Goal: Information Seeking & Learning: Learn about a topic

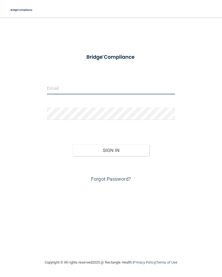
click at [97, 82] on input "email" at bounding box center [111, 88] width 128 height 12
type input "[PERSON_NAME][EMAIL_ADDRESS][PERSON_NAME][DOMAIN_NAME]"
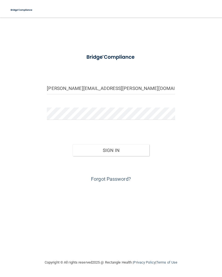
click at [131, 153] on button "Sign In" at bounding box center [111, 150] width 77 height 12
click at [127, 152] on button "Sign In" at bounding box center [111, 150] width 77 height 12
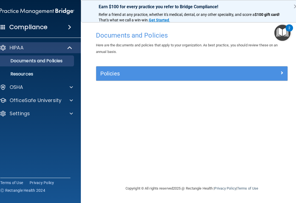
click at [72, 103] on span at bounding box center [71, 100] width 3 height 7
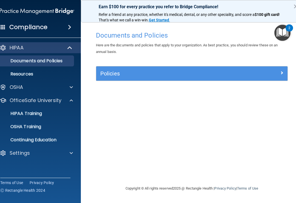
click at [40, 112] on p "HIPAA Training" at bounding box center [19, 113] width 45 height 5
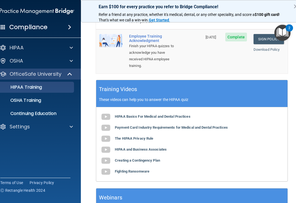
scroll to position [219, 0]
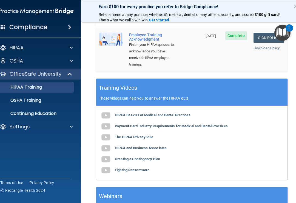
click at [167, 113] on b "HIPAA Basics For Medical and Dental Practices" at bounding box center [153, 115] width 76 height 4
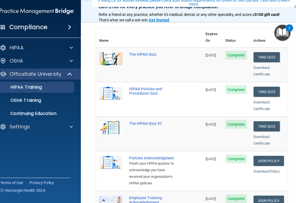
scroll to position [56, 0]
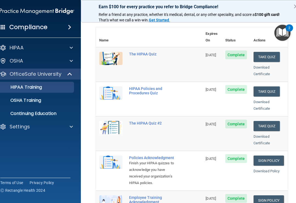
click at [55, 111] on p "Continuing Education" at bounding box center [34, 113] width 75 height 5
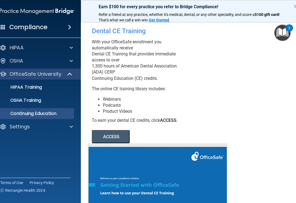
click at [51, 113] on p "Continuing Education" at bounding box center [34, 113] width 75 height 5
click at [42, 85] on p "HIPAA Training" at bounding box center [19, 87] width 45 height 5
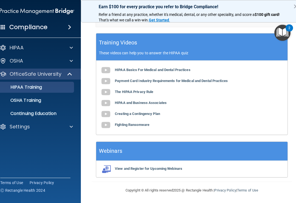
scroll to position [264, 0]
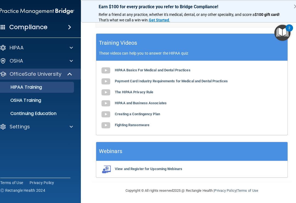
click at [136, 92] on b "The HIPAA Privacy Rule" at bounding box center [134, 92] width 38 height 4
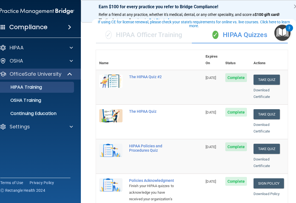
scroll to position [33, 0]
click at [222, 75] on button "Take Quiz" at bounding box center [267, 80] width 26 height 10
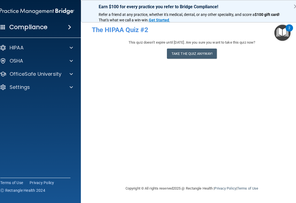
click at [196, 53] on button "Take the quiz anyway!" at bounding box center [192, 54] width 50 height 10
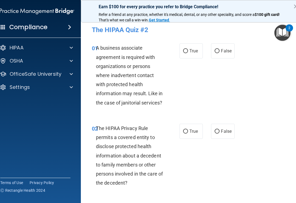
click at [193, 53] on span "True" at bounding box center [194, 50] width 9 height 5
click at [188, 53] on input "True" at bounding box center [185, 51] width 5 height 4
radio input "true"
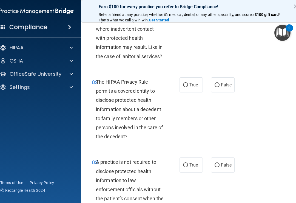
scroll to position [47, 0]
click at [222, 84] on span "False" at bounding box center [226, 84] width 11 height 5
click at [220, 84] on input "False" at bounding box center [217, 85] width 5 height 4
radio input "true"
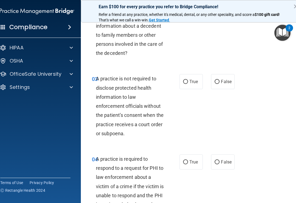
scroll to position [130, 0]
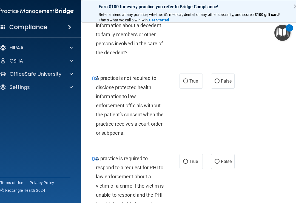
click at [222, 82] on span "False" at bounding box center [226, 80] width 11 height 5
click at [220, 82] on input "False" at bounding box center [217, 81] width 5 height 4
radio input "true"
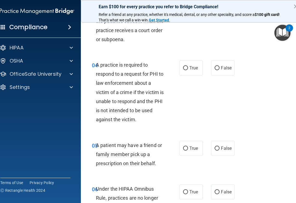
scroll to position [225, 0]
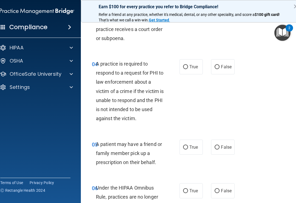
click at [222, 67] on span "False" at bounding box center [226, 66] width 11 height 5
click at [220, 67] on input "False" at bounding box center [217, 67] width 5 height 4
radio input "true"
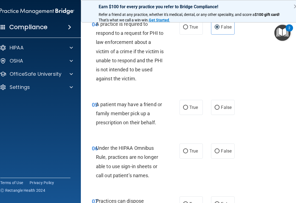
scroll to position [267, 0]
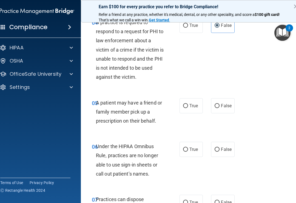
click at [192, 108] on label "True" at bounding box center [191, 105] width 23 height 15
click at [188, 108] on input "True" at bounding box center [185, 106] width 5 height 4
radio input "true"
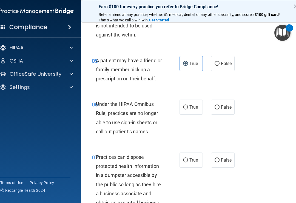
scroll to position [310, 0]
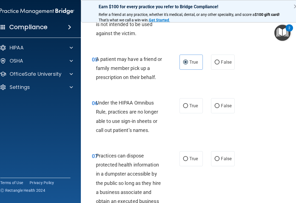
click at [222, 61] on span "False" at bounding box center [226, 62] width 11 height 5
click at [220, 61] on input "False" at bounding box center [217, 62] width 5 height 4
radio input "true"
radio input "false"
click at [222, 103] on span "False" at bounding box center [226, 105] width 11 height 5
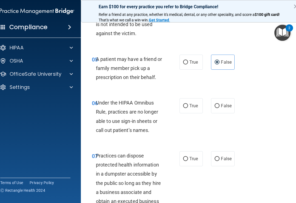
click at [220, 104] on input "False" at bounding box center [217, 106] width 5 height 4
radio input "true"
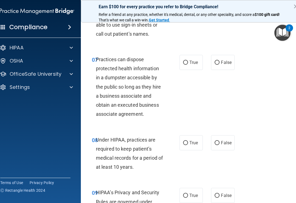
scroll to position [403, 0]
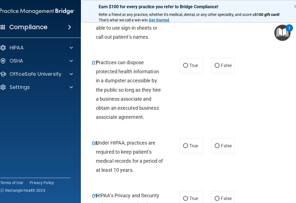
click at [222, 66] on label "False" at bounding box center [222, 65] width 23 height 15
click at [220, 66] on input "False" at bounding box center [217, 66] width 5 height 4
radio input "true"
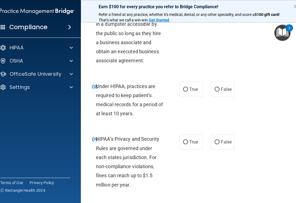
scroll to position [461, 0]
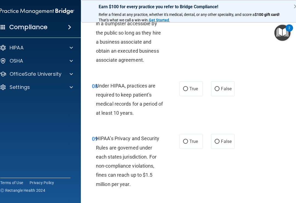
click at [186, 87] on input "True" at bounding box center [185, 89] width 5 height 4
radio input "true"
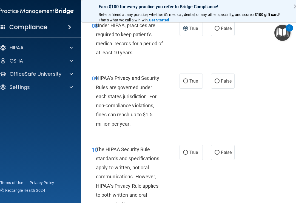
scroll to position [521, 0]
click at [190, 78] on span "True" at bounding box center [194, 80] width 9 height 5
click at [188, 79] on input "True" at bounding box center [185, 81] width 5 height 4
radio input "true"
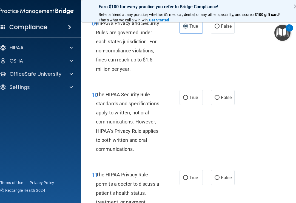
scroll to position [576, 0]
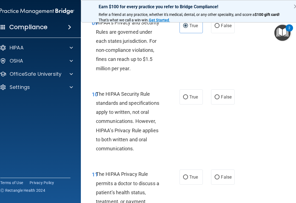
click at [193, 94] on span "True" at bounding box center [194, 96] width 9 height 5
click at [188, 95] on input "True" at bounding box center [185, 97] width 5 height 4
radio input "true"
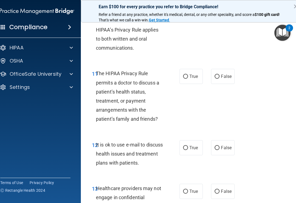
scroll to position [678, 0]
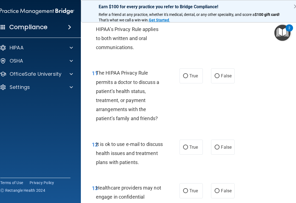
click at [222, 74] on span "False" at bounding box center [226, 75] width 11 height 5
click at [220, 74] on input "False" at bounding box center [217, 76] width 5 height 4
radio input "true"
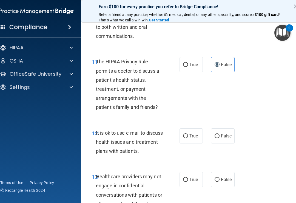
scroll to position [690, 0]
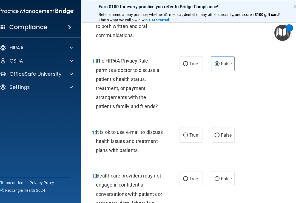
click at [193, 51] on div "11 The HIPAA Privacy Rule permits a doctor to discuss a patient’s health status…" at bounding box center [192, 84] width 209 height 71
click at [192, 62] on span "True" at bounding box center [194, 63] width 9 height 5
click at [188, 62] on input "True" at bounding box center [185, 64] width 5 height 4
radio input "true"
radio input "false"
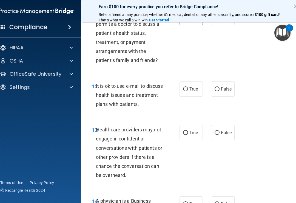
scroll to position [741, 0]
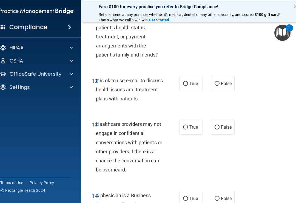
click at [193, 81] on span "True" at bounding box center [194, 83] width 9 height 5
click at [188, 82] on input "True" at bounding box center [185, 84] width 5 height 4
radio input "true"
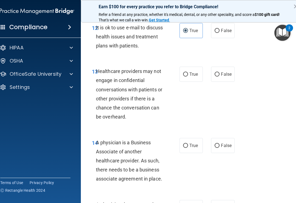
scroll to position [795, 0]
click at [222, 71] on span "False" at bounding box center [226, 73] width 11 height 5
click at [220, 72] on input "False" at bounding box center [217, 74] width 5 height 4
radio input "true"
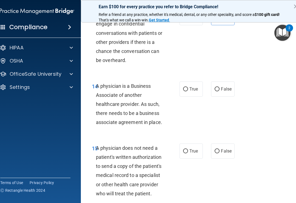
scroll to position [851, 0]
click at [186, 87] on label "True" at bounding box center [191, 88] width 23 height 15
click at [186, 87] on input "True" at bounding box center [185, 89] width 5 height 4
radio input "true"
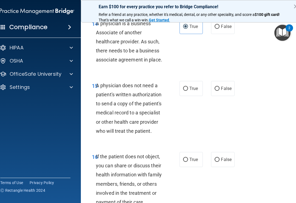
scroll to position [914, 0]
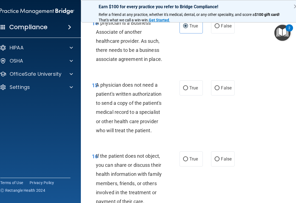
click at [222, 85] on span "False" at bounding box center [226, 87] width 11 height 5
click at [220, 86] on input "False" at bounding box center [217, 88] width 5 height 4
radio input "true"
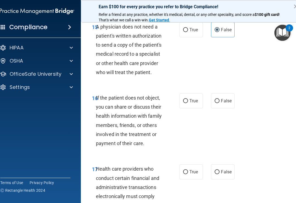
scroll to position [973, 0]
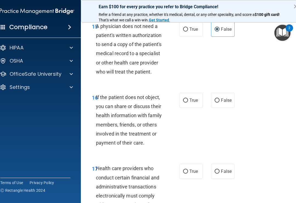
click at [186, 99] on input "True" at bounding box center [185, 101] width 5 height 4
radio input "true"
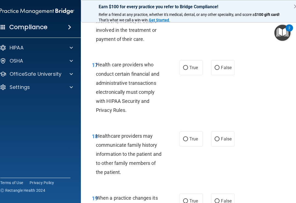
scroll to position [1074, 0]
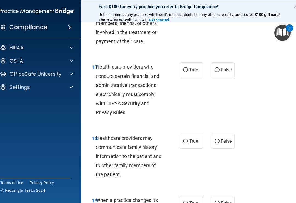
click at [189, 63] on label "True" at bounding box center [191, 69] width 23 height 15
click at [188, 68] on input "True" at bounding box center [185, 70] width 5 height 4
radio input "true"
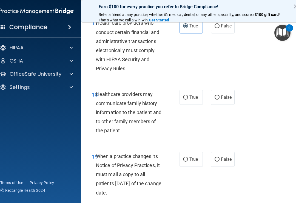
scroll to position [1118, 0]
click at [222, 94] on span "False" at bounding box center [226, 96] width 11 height 5
click at [220, 95] on input "False" at bounding box center [217, 97] width 5 height 4
radio input "true"
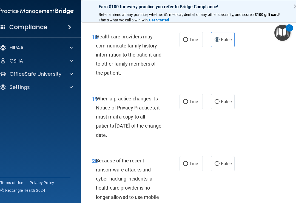
scroll to position [1176, 0]
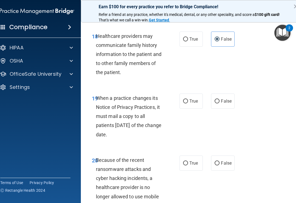
click at [192, 99] on span "True" at bounding box center [194, 101] width 9 height 5
click at [188, 99] on input "True" at bounding box center [185, 101] width 5 height 4
radio input "true"
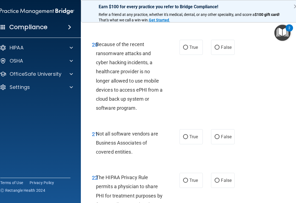
scroll to position [1292, 0]
click at [191, 45] on span "True" at bounding box center [194, 47] width 9 height 5
click at [188, 46] on input "True" at bounding box center [185, 48] width 5 height 4
radio input "true"
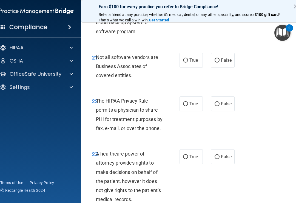
scroll to position [1368, 0]
click at [191, 56] on label "True" at bounding box center [191, 60] width 23 height 15
click at [188, 59] on input "True" at bounding box center [185, 61] width 5 height 4
radio input "true"
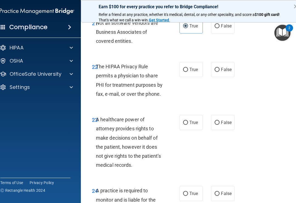
scroll to position [1404, 0]
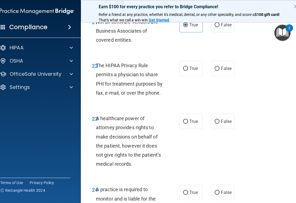
click at [222, 64] on label "False" at bounding box center [222, 68] width 23 height 15
click at [220, 67] on input "False" at bounding box center [217, 69] width 5 height 4
radio input "true"
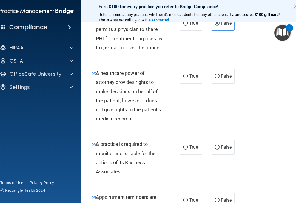
scroll to position [1450, 0]
click at [222, 73] on span "False" at bounding box center [226, 75] width 11 height 5
click at [220, 74] on input "False" at bounding box center [217, 76] width 5 height 4
radio input "true"
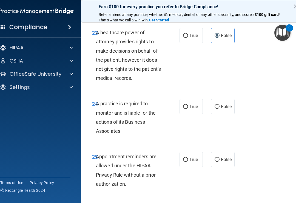
scroll to position [1493, 0]
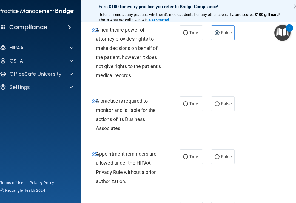
click at [191, 99] on label "True" at bounding box center [191, 103] width 23 height 15
click at [188, 102] on input "True" at bounding box center [185, 104] width 5 height 4
radio input "true"
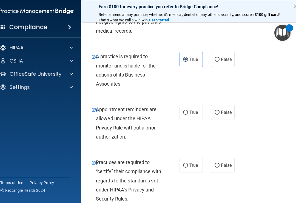
scroll to position [1540, 0]
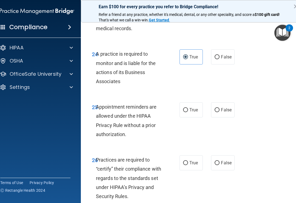
click at [222, 107] on span "False" at bounding box center [226, 109] width 11 height 5
click at [220, 108] on input "False" at bounding box center [217, 110] width 5 height 4
radio input "true"
click at [222, 107] on span "False" at bounding box center [226, 109] width 11 height 5
click at [220, 108] on input "False" at bounding box center [217, 110] width 5 height 4
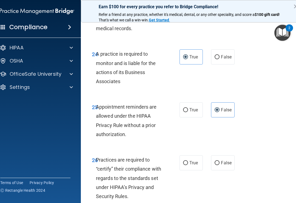
click at [188, 104] on label "True" at bounding box center [191, 109] width 23 height 15
click at [188, 108] on input "True" at bounding box center [185, 110] width 5 height 4
radio input "true"
radio input "false"
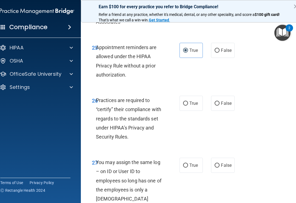
scroll to position [1601, 0]
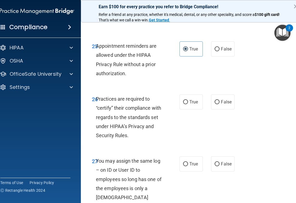
click at [192, 99] on span "True" at bounding box center [194, 101] width 9 height 5
click at [188, 100] on input "True" at bounding box center [185, 102] width 5 height 4
radio input "true"
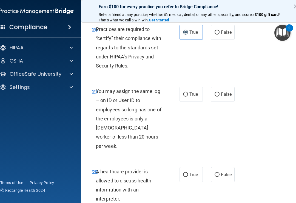
scroll to position [1677, 0]
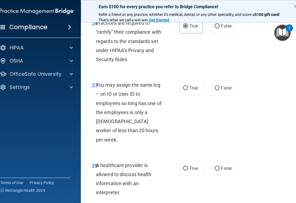
click at [222, 85] on span "False" at bounding box center [226, 87] width 11 height 5
click at [220, 86] on input "False" at bounding box center [217, 88] width 5 height 4
radio input "true"
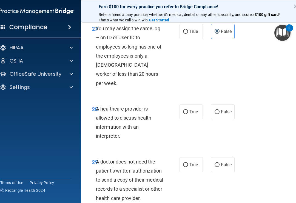
scroll to position [1735, 0]
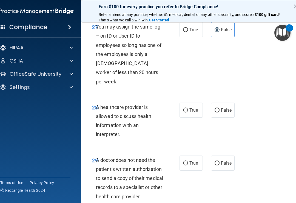
click at [190, 108] on span "True" at bounding box center [194, 110] width 9 height 5
click at [188, 108] on input "True" at bounding box center [185, 110] width 5 height 4
radio input "true"
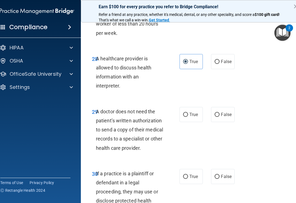
scroll to position [1784, 0]
click at [222, 112] on span "False" at bounding box center [226, 114] width 11 height 5
click at [220, 113] on input "False" at bounding box center [217, 115] width 5 height 4
radio input "true"
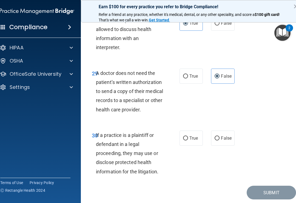
scroll to position [1821, 0]
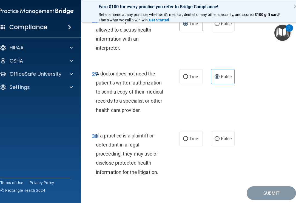
click at [193, 136] on span "True" at bounding box center [194, 138] width 9 height 5
click at [188, 137] on input "True" at bounding box center [185, 139] width 5 height 4
radio input "true"
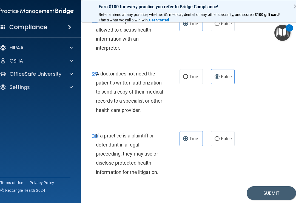
click at [222, 186] on button "Submit" at bounding box center [271, 193] width 49 height 14
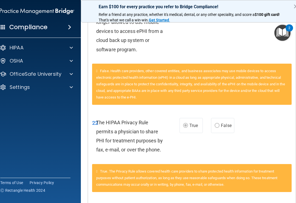
scroll to position [1102, 0]
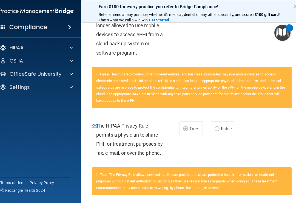
click at [222, 124] on div "22 The HIPAA Privacy Rule permits a physician to share PHI for treatment purpos…" at bounding box center [192, 140] width 208 height 53
click at [222, 121] on label "False" at bounding box center [222, 128] width 23 height 15
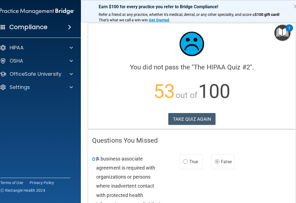
scroll to position [0, 0]
click at [181, 117] on button "TAKE QUIZ AGAIN" at bounding box center [192, 119] width 47 height 12
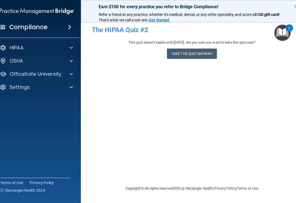
click at [196, 50] on button "Take the quiz anyway!" at bounding box center [192, 54] width 50 height 10
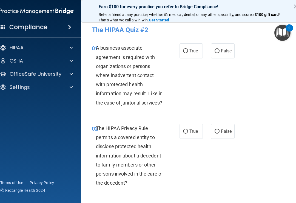
click at [222, 53] on span "False" at bounding box center [226, 50] width 11 height 5
click at [220, 53] on input "False" at bounding box center [217, 51] width 5 height 4
radio input "true"
click at [191, 129] on span "True" at bounding box center [194, 131] width 9 height 5
click at [188, 130] on input "True" at bounding box center [185, 132] width 5 height 4
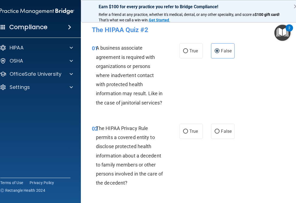
radio input "true"
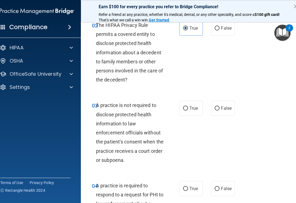
scroll to position [116, 0]
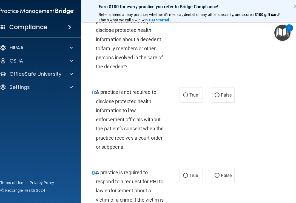
click at [222, 97] on label "False" at bounding box center [222, 95] width 23 height 15
click at [220, 97] on input "False" at bounding box center [217, 95] width 5 height 4
radio input "true"
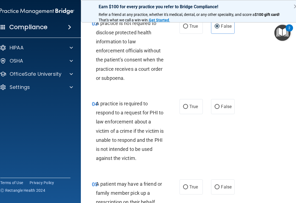
scroll to position [190, 0]
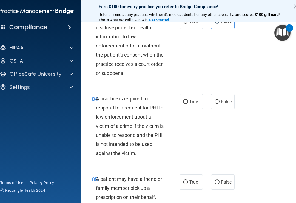
click at [189, 101] on label "True" at bounding box center [191, 101] width 23 height 15
click at [188, 101] on input "True" at bounding box center [185, 102] width 5 height 4
radio input "true"
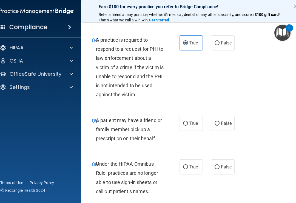
scroll to position [249, 0]
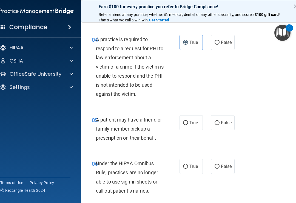
click at [193, 124] on label "True" at bounding box center [191, 122] width 23 height 15
click at [188, 124] on input "True" at bounding box center [185, 123] width 5 height 4
radio input "true"
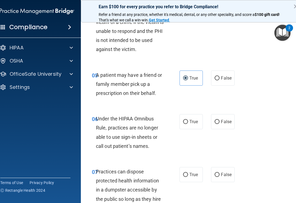
scroll to position [295, 0]
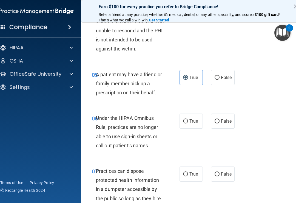
click at [222, 123] on label "False" at bounding box center [222, 121] width 23 height 15
click at [220, 123] on input "False" at bounding box center [217, 121] width 5 height 4
radio input "true"
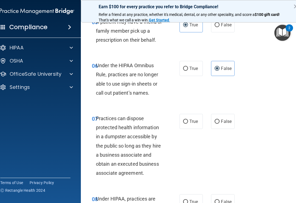
scroll to position [348, 0]
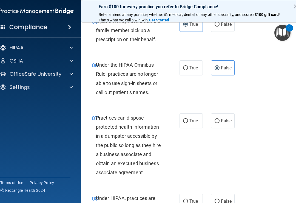
click at [222, 124] on label "False" at bounding box center [222, 120] width 23 height 15
click at [220, 123] on input "False" at bounding box center [217, 121] width 5 height 4
radio input "true"
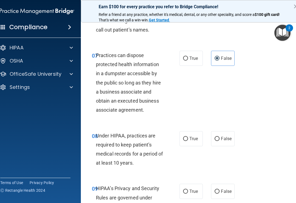
scroll to position [412, 0]
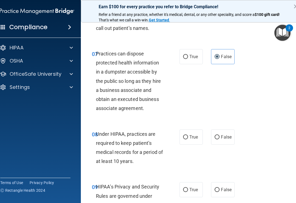
click at [220, 137] on label "False" at bounding box center [222, 137] width 23 height 15
click at [220, 137] on input "False" at bounding box center [217, 137] width 5 height 4
radio input "true"
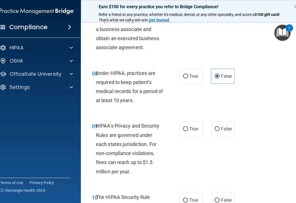
scroll to position [472, 0]
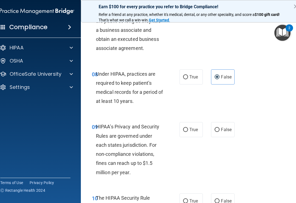
click at [222, 131] on label "False" at bounding box center [222, 129] width 23 height 15
click at [220, 131] on input "False" at bounding box center [217, 130] width 5 height 4
radio input "true"
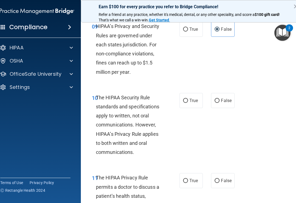
scroll to position [574, 0]
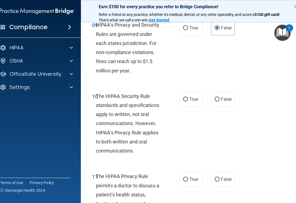
click at [190, 97] on span "True" at bounding box center [194, 99] width 9 height 5
click at [188, 97] on input "True" at bounding box center [185, 99] width 5 height 4
radio input "true"
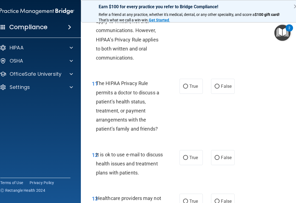
scroll to position [668, 0]
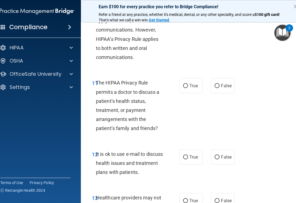
click at [222, 83] on span "False" at bounding box center [226, 85] width 11 height 5
click at [220, 84] on input "False" at bounding box center [217, 86] width 5 height 4
radio input "true"
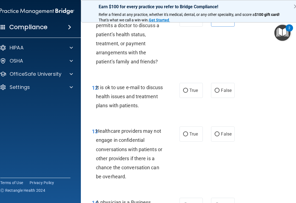
scroll to position [735, 0]
click at [190, 90] on label "True" at bounding box center [191, 90] width 23 height 15
click at [188, 90] on input "True" at bounding box center [185, 90] width 5 height 4
radio input "true"
click at [222, 133] on label "False" at bounding box center [222, 133] width 23 height 15
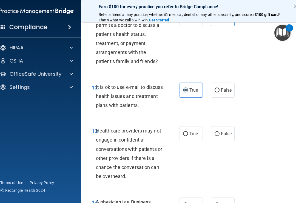
click at [220, 133] on input "False" at bounding box center [217, 134] width 5 height 4
radio input "true"
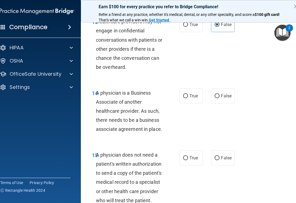
scroll to position [844, 0]
click at [222, 96] on label "False" at bounding box center [222, 95] width 23 height 15
click at [220, 96] on input "False" at bounding box center [217, 96] width 5 height 4
radio input "true"
click at [222, 155] on span "False" at bounding box center [226, 157] width 11 height 5
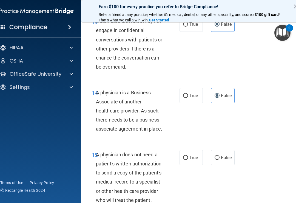
click at [220, 156] on input "False" at bounding box center [217, 158] width 5 height 4
radio input "true"
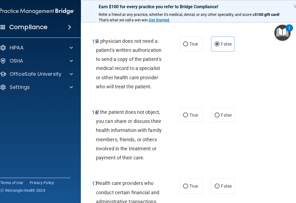
scroll to position [961, 0]
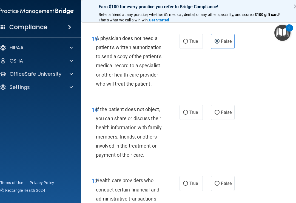
click at [193, 110] on span "True" at bounding box center [194, 112] width 9 height 5
click at [188, 111] on input "True" at bounding box center [185, 113] width 5 height 4
radio input "true"
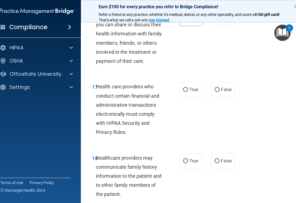
scroll to position [1055, 0]
click at [191, 87] on span "True" at bounding box center [194, 89] width 9 height 5
click at [188, 88] on input "True" at bounding box center [185, 90] width 5 height 4
radio input "true"
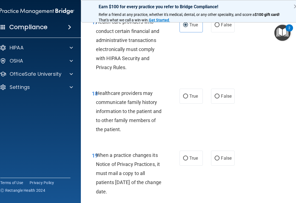
scroll to position [1120, 0]
click at [222, 93] on span "False" at bounding box center [226, 95] width 11 height 5
click at [220, 94] on input "False" at bounding box center [217, 96] width 5 height 4
radio input "true"
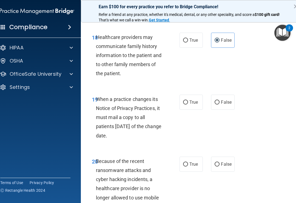
scroll to position [1175, 0]
click at [222, 100] on span "False" at bounding box center [226, 102] width 11 height 5
click at [220, 101] on input "False" at bounding box center [217, 103] width 5 height 4
radio input "true"
click at [222, 163] on label "False" at bounding box center [222, 164] width 23 height 15
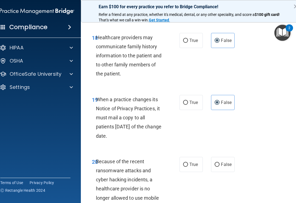
click at [220, 163] on input "False" at bounding box center [217, 165] width 5 height 4
radio input "true"
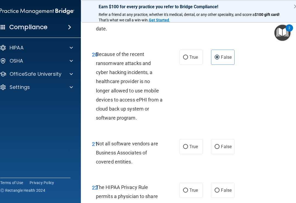
scroll to position [1282, 0]
click at [222, 144] on span "False" at bounding box center [226, 146] width 11 height 5
click at [220, 145] on input "False" at bounding box center [217, 147] width 5 height 4
radio input "true"
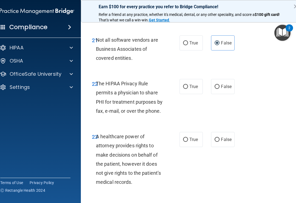
scroll to position [1386, 0]
click at [193, 84] on span "True" at bounding box center [194, 86] width 9 height 5
click at [188, 85] on input "True" at bounding box center [185, 87] width 5 height 4
radio input "true"
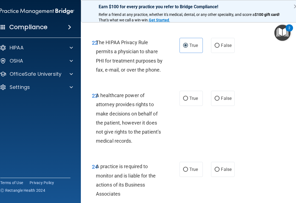
scroll to position [1427, 0]
click at [221, 91] on label "False" at bounding box center [222, 98] width 23 height 15
click at [220, 96] on input "False" at bounding box center [217, 98] width 5 height 4
radio input "true"
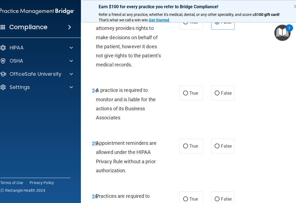
scroll to position [1504, 0]
click at [222, 90] on label "False" at bounding box center [222, 92] width 23 height 15
click at [220, 91] on input "False" at bounding box center [217, 93] width 5 height 4
radio input "true"
click at [191, 143] on span "True" at bounding box center [194, 145] width 9 height 5
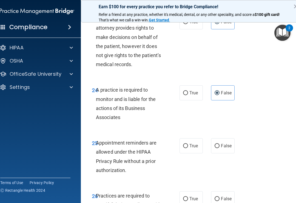
click at [188, 144] on input "True" at bounding box center [185, 146] width 5 height 4
radio input "true"
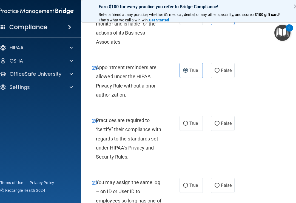
scroll to position [1580, 0]
click at [222, 118] on label "False" at bounding box center [222, 123] width 23 height 15
click at [220, 121] on input "False" at bounding box center [217, 123] width 5 height 4
radio input "true"
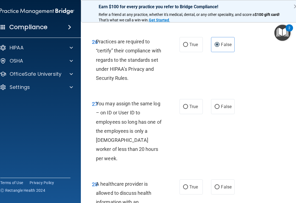
scroll to position [1659, 0]
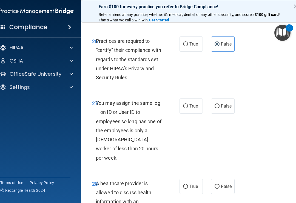
click at [222, 101] on label "False" at bounding box center [222, 106] width 23 height 15
click at [220, 104] on input "False" at bounding box center [217, 106] width 5 height 4
radio input "true"
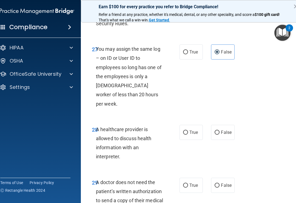
scroll to position [1713, 0]
click at [190, 125] on label "True" at bounding box center [191, 132] width 23 height 15
click at [188, 130] on input "True" at bounding box center [185, 132] width 5 height 4
radio input "true"
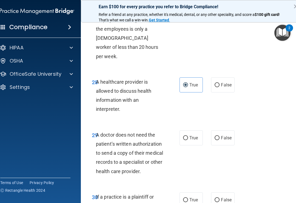
scroll to position [1762, 0]
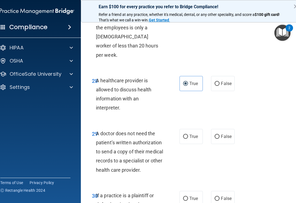
click at [222, 129] on label "False" at bounding box center [222, 136] width 23 height 15
click at [220, 135] on input "False" at bounding box center [217, 137] width 5 height 4
radio input "true"
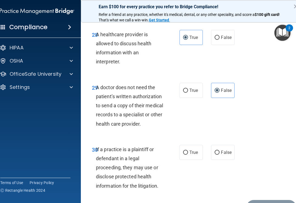
scroll to position [1808, 0]
click at [196, 150] on span "True" at bounding box center [194, 152] width 9 height 5
click at [188, 150] on input "True" at bounding box center [185, 152] width 5 height 4
radio input "true"
click at [222, 200] on button "Submit" at bounding box center [271, 207] width 49 height 14
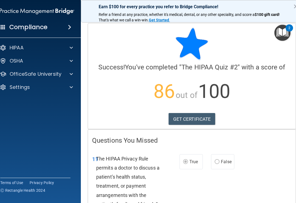
click at [193, 122] on link "GET CERTIFICATE" at bounding box center [192, 119] width 47 height 12
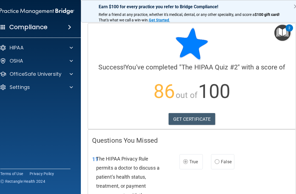
click at [71, 74] on span at bounding box center [71, 74] width 3 height 7
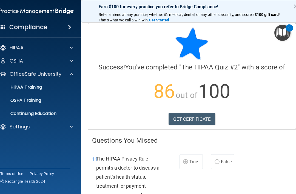
click at [39, 89] on p "HIPAA Training" at bounding box center [19, 87] width 45 height 5
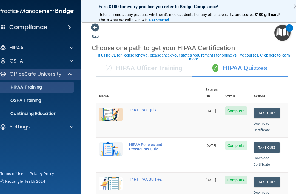
click at [222, 108] on button "Take Quiz" at bounding box center [267, 113] width 26 height 10
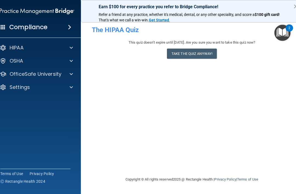
click at [197, 52] on button "Take the quiz anyway!" at bounding box center [192, 54] width 50 height 10
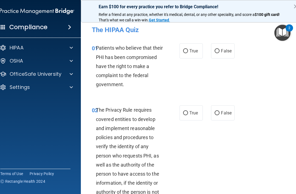
click at [191, 53] on span "True" at bounding box center [194, 50] width 9 height 5
click at [188, 53] on input "True" at bounding box center [185, 51] width 5 height 4
radio input "true"
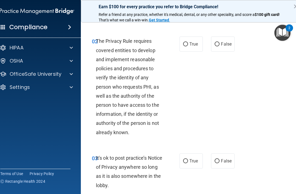
scroll to position [69, 0]
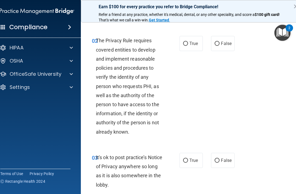
click at [190, 43] on span "True" at bounding box center [194, 43] width 9 height 5
click at [188, 43] on input "True" at bounding box center [185, 44] width 5 height 4
radio input "true"
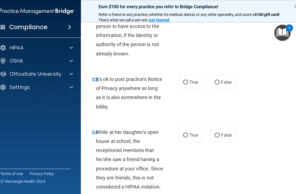
scroll to position [148, 0]
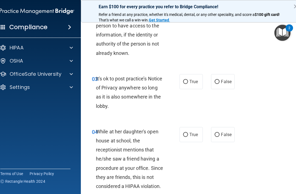
click at [192, 82] on span "True" at bounding box center [194, 81] width 9 height 5
click at [188, 82] on input "True" at bounding box center [185, 82] width 5 height 4
radio input "true"
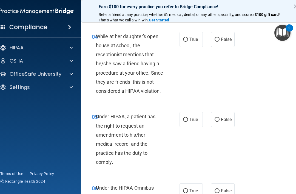
scroll to position [245, 0]
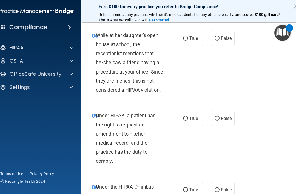
click at [221, 39] on label "False" at bounding box center [222, 38] width 23 height 15
click at [220, 39] on input "False" at bounding box center [217, 39] width 5 height 4
radio input "true"
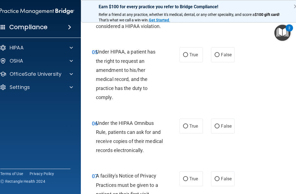
scroll to position [308, 0]
click at [190, 119] on label "True" at bounding box center [191, 125] width 23 height 15
click at [188, 124] on input "True" at bounding box center [185, 126] width 5 height 4
radio input "true"
click at [189, 51] on label "True" at bounding box center [191, 54] width 23 height 15
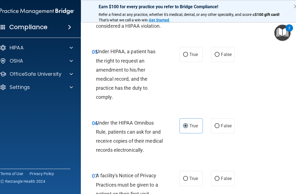
click at [188, 53] on input "True" at bounding box center [185, 55] width 5 height 4
radio input "true"
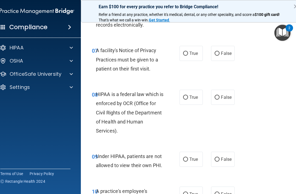
scroll to position [435, 0]
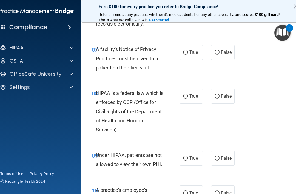
click at [192, 52] on span "True" at bounding box center [194, 52] width 9 height 5
click at [188, 52] on input "True" at bounding box center [185, 53] width 5 height 4
radio input "true"
click at [189, 92] on label "True" at bounding box center [191, 96] width 23 height 15
click at [188, 94] on input "True" at bounding box center [185, 96] width 5 height 4
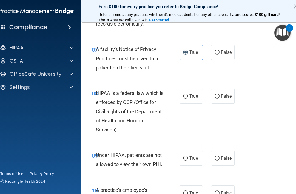
radio input "true"
click at [195, 156] on span "True" at bounding box center [194, 158] width 9 height 5
click at [188, 156] on input "True" at bounding box center [185, 158] width 5 height 4
radio input "true"
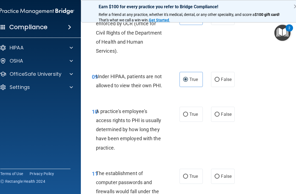
scroll to position [515, 0]
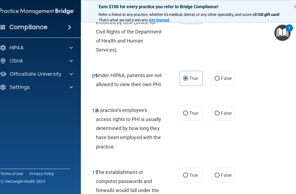
click at [222, 76] on span "False" at bounding box center [226, 78] width 11 height 5
click at [220, 77] on input "False" at bounding box center [217, 79] width 5 height 4
radio input "true"
radio input "false"
click at [222, 113] on span "False" at bounding box center [226, 113] width 11 height 5
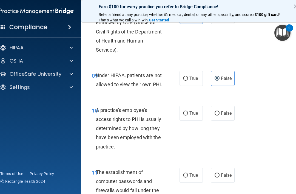
click at [220, 113] on input "False" at bounding box center [217, 113] width 5 height 4
radio input "true"
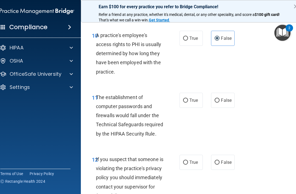
scroll to position [592, 0]
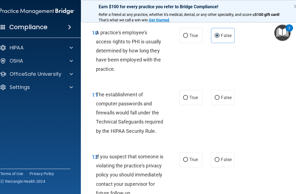
click at [190, 95] on span "True" at bounding box center [194, 97] width 9 height 5
click at [188, 96] on input "True" at bounding box center [185, 98] width 5 height 4
radio input "true"
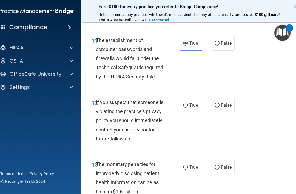
scroll to position [647, 0]
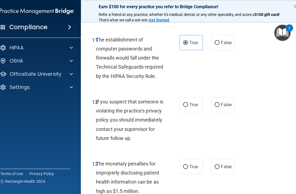
click at [192, 102] on span "True" at bounding box center [194, 104] width 9 height 5
click at [188, 103] on input "True" at bounding box center [185, 105] width 5 height 4
radio input "true"
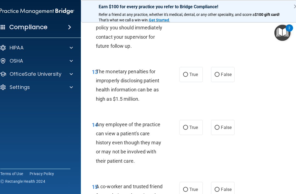
scroll to position [740, 0]
click at [191, 77] on span "True" at bounding box center [194, 74] width 9 height 5
click at [188, 77] on input "True" at bounding box center [185, 74] width 5 height 4
radio input "true"
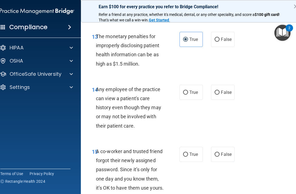
scroll to position [775, 0]
click at [222, 95] on span "False" at bounding box center [226, 91] width 11 height 5
click at [220, 94] on input "False" at bounding box center [217, 92] width 5 height 4
radio input "true"
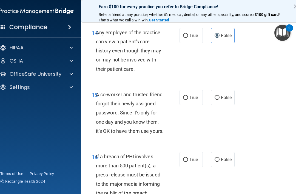
scroll to position [832, 0]
click at [222, 105] on label "False" at bounding box center [222, 97] width 23 height 15
click at [220, 100] on input "False" at bounding box center [217, 98] width 5 height 4
radio input "true"
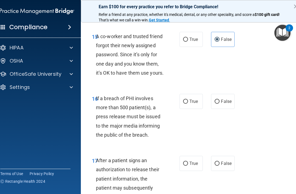
scroll to position [890, 0]
click at [192, 104] on span "True" at bounding box center [194, 101] width 9 height 5
click at [188, 103] on input "True" at bounding box center [185, 101] width 5 height 4
radio input "true"
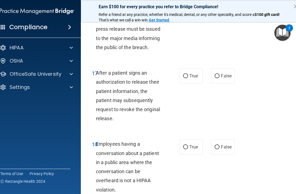
scroll to position [977, 0]
click at [194, 83] on label "True" at bounding box center [191, 75] width 23 height 15
click at [188, 78] on input "True" at bounding box center [185, 76] width 5 height 4
radio input "true"
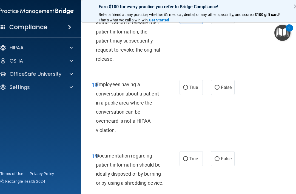
scroll to position [1037, 0]
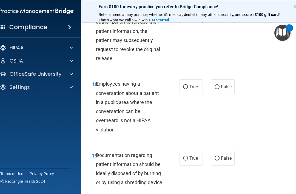
click at [221, 89] on span "False" at bounding box center [226, 86] width 11 height 5
click at [220, 89] on input "False" at bounding box center [217, 87] width 5 height 4
radio input "true"
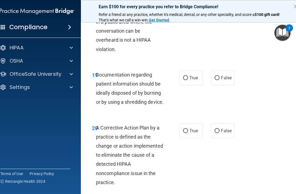
scroll to position [1118, 0]
click at [222, 80] on span "False" at bounding box center [226, 77] width 11 height 5
click at [220, 80] on input "False" at bounding box center [217, 78] width 5 height 4
radio input "true"
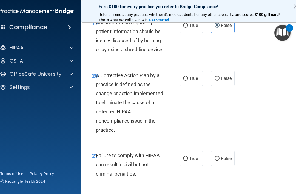
scroll to position [1170, 0]
click at [190, 81] on span "True" at bounding box center [194, 77] width 9 height 5
click at [188, 80] on input "True" at bounding box center [185, 78] width 5 height 4
radio input "true"
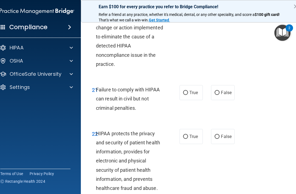
scroll to position [1236, 0]
click at [221, 95] on span "False" at bounding box center [226, 92] width 11 height 5
click at [220, 95] on input "False" at bounding box center [217, 93] width 5 height 4
radio input "true"
click at [196, 100] on label "True" at bounding box center [191, 92] width 23 height 15
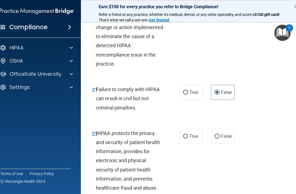
click at [188, 95] on input "True" at bounding box center [185, 93] width 5 height 4
radio input "true"
radio input "false"
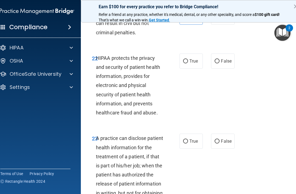
scroll to position [1312, 0]
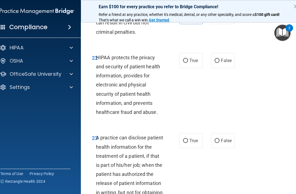
click at [193, 63] on span "True" at bounding box center [194, 60] width 9 height 5
click at [188, 63] on input "True" at bounding box center [185, 61] width 5 height 4
radio input "true"
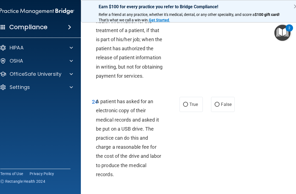
scroll to position [1437, 0]
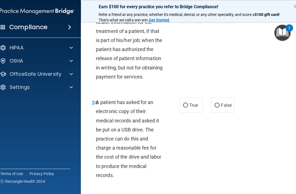
click at [186, 18] on input "True" at bounding box center [185, 16] width 5 height 4
radio input "true"
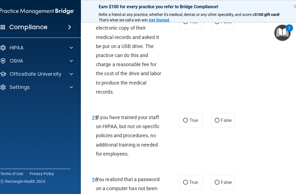
scroll to position [1521, 0]
click at [222, 24] on span "False" at bounding box center [226, 21] width 11 height 5
click at [220, 24] on input "False" at bounding box center [217, 22] width 5 height 4
radio input "true"
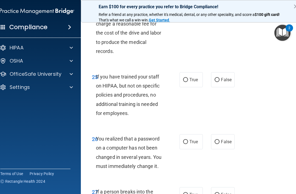
scroll to position [1562, 0]
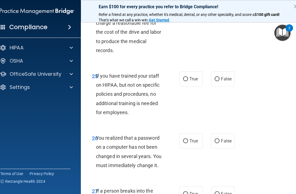
click at [191, 82] on span "True" at bounding box center [194, 78] width 9 height 5
click at [188, 81] on input "True" at bounding box center [185, 79] width 5 height 4
radio input "true"
click at [219, 81] on input "False" at bounding box center [217, 79] width 5 height 4
radio input "true"
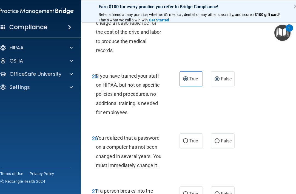
radio input "false"
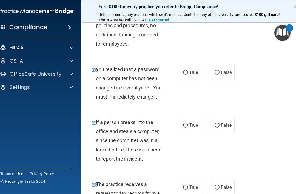
scroll to position [1631, 0]
click at [222, 75] on span "False" at bounding box center [226, 71] width 11 height 5
click at [220, 74] on input "False" at bounding box center [217, 72] width 5 height 4
radio input "true"
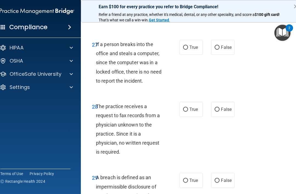
scroll to position [1709, 0]
click at [220, 55] on label "False" at bounding box center [222, 47] width 23 height 15
click at [220, 49] on input "False" at bounding box center [217, 47] width 5 height 4
radio input "true"
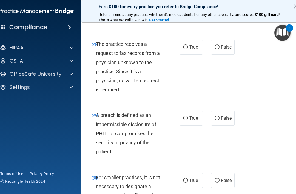
scroll to position [1771, 0]
click at [222, 49] on span "False" at bounding box center [226, 46] width 11 height 5
click at [220, 49] on input "False" at bounding box center [217, 47] width 5 height 4
radio input "true"
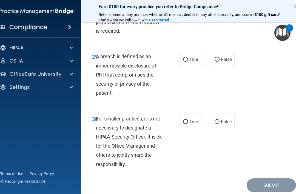
scroll to position [1833, 0]
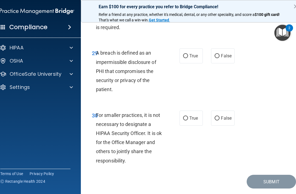
click at [191, 91] on div "29 A breach is defined as an impermissible disclosure of PHI that compromises t…" at bounding box center [192, 72] width 209 height 62
click at [191, 58] on span "True" at bounding box center [194, 55] width 9 height 5
click at [188, 58] on input "True" at bounding box center [185, 56] width 5 height 4
radio input "true"
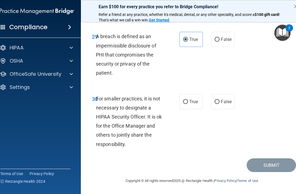
scroll to position [1860, 0]
click at [222, 109] on label "False" at bounding box center [222, 101] width 23 height 15
click at [220, 104] on input "False" at bounding box center [217, 102] width 5 height 4
radio input "true"
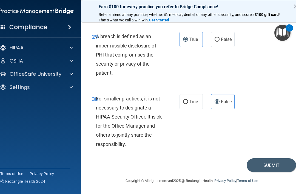
scroll to position [1876, 0]
click at [192, 103] on span "True" at bounding box center [194, 101] width 9 height 5
click at [188, 103] on input "True" at bounding box center [185, 102] width 5 height 4
radio input "true"
click at [222, 104] on span "False" at bounding box center [226, 101] width 11 height 5
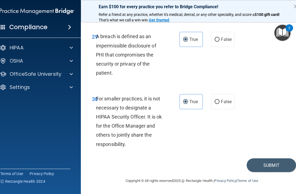
click at [220, 104] on input "False" at bounding box center [217, 102] width 5 height 4
radio input "true"
radio input "false"
click at [222, 164] on button "Submit" at bounding box center [271, 165] width 49 height 14
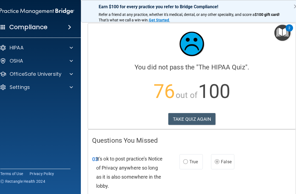
click at [194, 118] on button "TAKE QUIZ AGAIN" at bounding box center [192, 119] width 47 height 12
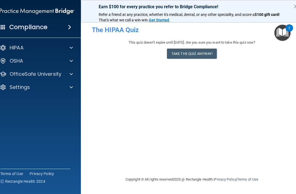
click at [198, 55] on button "Take the quiz anyway!" at bounding box center [192, 54] width 50 height 10
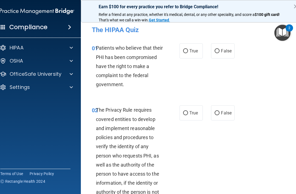
click at [187, 51] on input "True" at bounding box center [185, 51] width 5 height 4
radio input "true"
click at [185, 116] on label "True" at bounding box center [191, 112] width 23 height 15
click at [185, 115] on input "True" at bounding box center [185, 113] width 5 height 4
radio input "true"
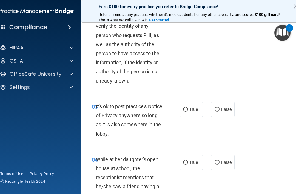
scroll to position [126, 0]
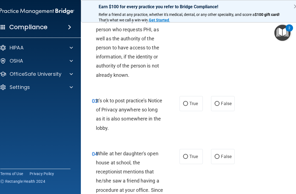
click at [192, 104] on span "True" at bounding box center [194, 103] width 9 height 5
click at [188, 104] on input "True" at bounding box center [185, 104] width 5 height 4
radio input "true"
click at [222, 157] on span "False" at bounding box center [226, 156] width 11 height 5
click at [220, 157] on input "False" at bounding box center [217, 157] width 5 height 4
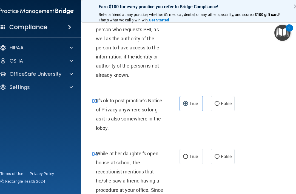
radio input "true"
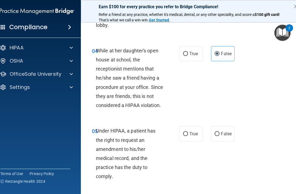
scroll to position [229, 0]
click at [187, 136] on label "True" at bounding box center [191, 133] width 23 height 15
click at [187, 136] on input "True" at bounding box center [185, 134] width 5 height 4
radio input "true"
click at [222, 134] on label "False" at bounding box center [222, 133] width 23 height 15
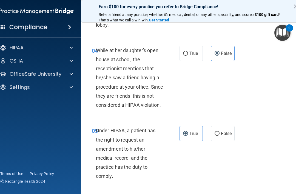
click at [220, 134] on input "False" at bounding box center [217, 134] width 5 height 4
radio input "true"
radio input "false"
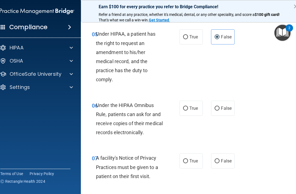
scroll to position [327, 0]
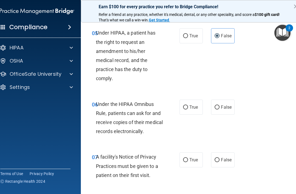
click at [189, 109] on label "True" at bounding box center [191, 107] width 23 height 15
click at [188, 109] on input "True" at bounding box center [185, 107] width 5 height 4
radio input "true"
click at [190, 162] on label "True" at bounding box center [191, 159] width 23 height 15
click at [188, 162] on input "True" at bounding box center [185, 160] width 5 height 4
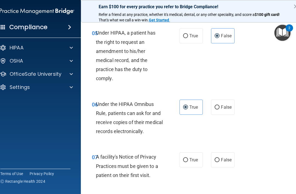
radio input "true"
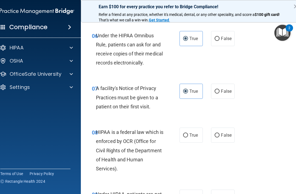
scroll to position [397, 0]
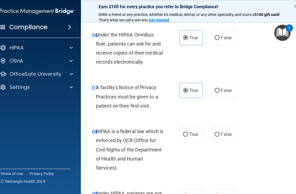
click at [187, 135] on label "True" at bounding box center [191, 134] width 23 height 15
click at [187, 135] on input "True" at bounding box center [185, 135] width 5 height 4
radio input "true"
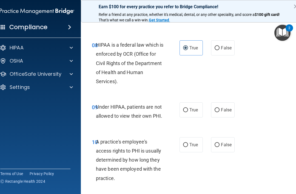
scroll to position [484, 0]
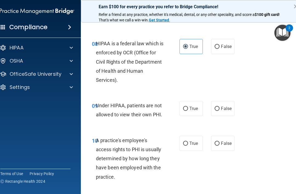
click at [222, 107] on span "False" at bounding box center [226, 108] width 11 height 5
click at [220, 107] on input "False" at bounding box center [217, 109] width 5 height 4
radio input "true"
click at [222, 145] on label "False" at bounding box center [222, 143] width 23 height 15
click at [220, 145] on input "False" at bounding box center [217, 144] width 5 height 4
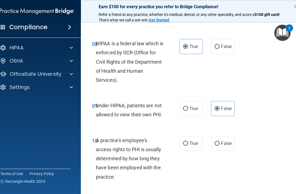
radio input "true"
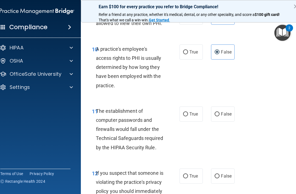
scroll to position [577, 0]
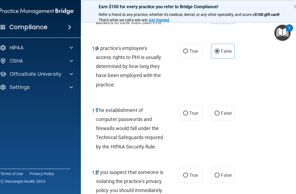
click at [186, 115] on label "True" at bounding box center [191, 113] width 23 height 15
click at [186, 115] on input "True" at bounding box center [185, 113] width 5 height 4
radio input "true"
click at [192, 173] on span "True" at bounding box center [194, 175] width 9 height 5
click at [188, 173] on input "True" at bounding box center [185, 175] width 5 height 4
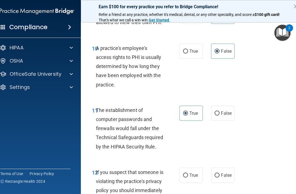
radio input "true"
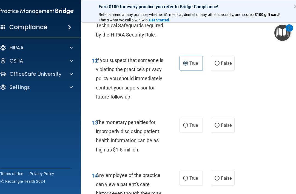
scroll to position [689, 0]
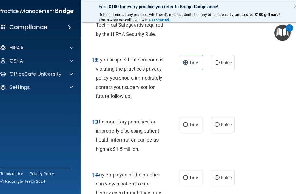
click at [188, 132] on label "True" at bounding box center [191, 124] width 23 height 15
click at [188, 127] on input "True" at bounding box center [185, 125] width 5 height 4
radio input "true"
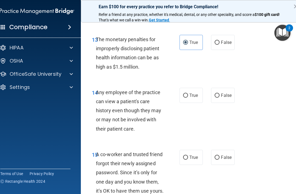
scroll to position [772, 0]
click at [222, 98] on span "False" at bounding box center [226, 94] width 11 height 5
click at [220, 97] on input "False" at bounding box center [217, 95] width 5 height 4
radio input "true"
click at [222, 160] on span "False" at bounding box center [226, 157] width 11 height 5
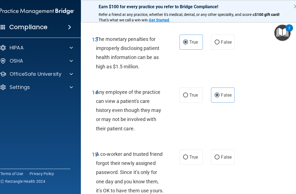
click at [220, 159] on input "False" at bounding box center [217, 157] width 5 height 4
radio input "true"
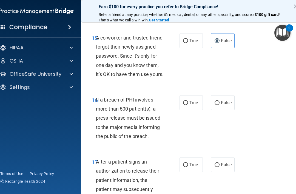
scroll to position [889, 0]
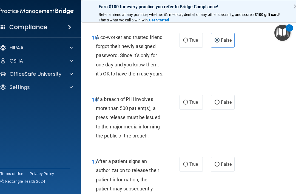
click at [189, 110] on label "True" at bounding box center [191, 102] width 23 height 15
click at [188, 105] on input "True" at bounding box center [185, 102] width 5 height 4
radio input "true"
click at [195, 167] on span "True" at bounding box center [194, 164] width 9 height 5
click at [188, 167] on input "True" at bounding box center [185, 164] width 5 height 4
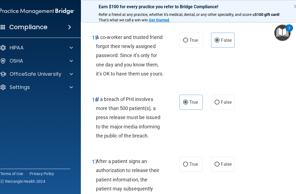
radio input "true"
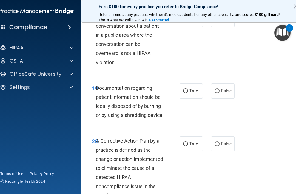
scroll to position [1105, 0]
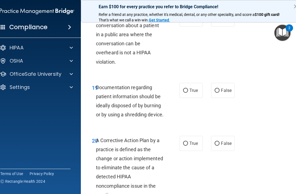
click at [222, 27] on label "False" at bounding box center [222, 19] width 23 height 15
click at [220, 21] on input "False" at bounding box center [217, 19] width 5 height 4
radio input "true"
click at [193, 98] on label "True" at bounding box center [191, 90] width 23 height 15
click at [188, 93] on input "True" at bounding box center [185, 91] width 5 height 4
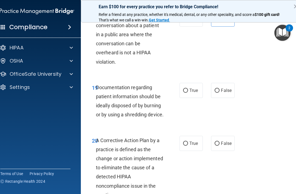
radio input "true"
click at [190, 172] on div "20 A Corrective Action Plan by a practice is defined as the change or action im…" at bounding box center [192, 169] width 209 height 80
click at [192, 146] on span "True" at bounding box center [194, 143] width 9 height 5
click at [188, 146] on input "True" at bounding box center [185, 144] width 5 height 4
radio input "true"
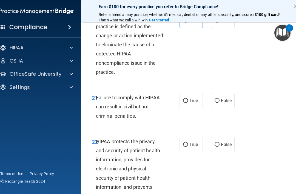
scroll to position [1228, 0]
click at [222, 103] on span "False" at bounding box center [226, 100] width 11 height 5
click at [220, 103] on input "False" at bounding box center [217, 101] width 5 height 4
radio input "true"
click at [190, 147] on span "True" at bounding box center [194, 144] width 9 height 5
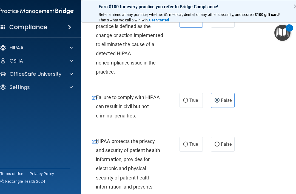
click at [188, 147] on input "True" at bounding box center [185, 144] width 5 height 4
radio input "true"
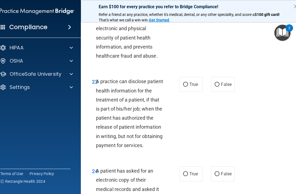
scroll to position [1368, 0]
click at [218, 92] on label "False" at bounding box center [222, 84] width 23 height 15
click at [218, 86] on input "False" at bounding box center [217, 84] width 5 height 4
radio input "true"
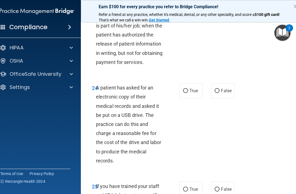
scroll to position [1452, 0]
click at [222, 98] on label "False" at bounding box center [222, 90] width 23 height 15
click at [220, 93] on input "False" at bounding box center [217, 91] width 5 height 4
radio input "true"
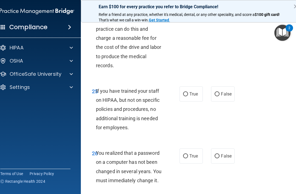
scroll to position [1547, 0]
click at [222, 96] on span "False" at bounding box center [226, 93] width 11 height 5
click at [220, 96] on input "False" at bounding box center [217, 94] width 5 height 4
radio input "true"
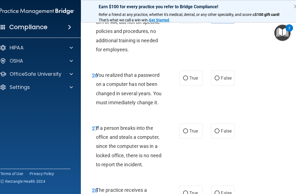
scroll to position [1625, 0]
click at [193, 80] on span "True" at bounding box center [194, 77] width 9 height 5
click at [188, 80] on input "True" at bounding box center [185, 78] width 5 height 4
radio input "true"
click at [222, 138] on label "False" at bounding box center [222, 130] width 23 height 15
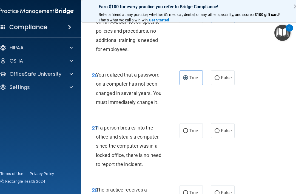
click at [220, 133] on input "False" at bounding box center [217, 131] width 5 height 4
radio input "true"
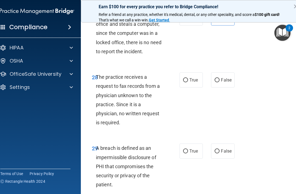
scroll to position [1741, 0]
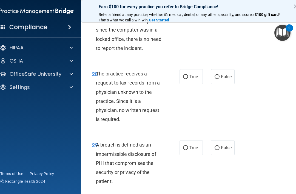
click at [222, 79] on span "False" at bounding box center [226, 76] width 11 height 5
click at [220, 79] on input "False" at bounding box center [217, 77] width 5 height 4
radio input "true"
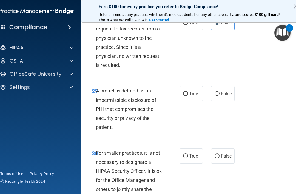
scroll to position [1795, 0]
click at [190, 97] on span "True" at bounding box center [194, 93] width 9 height 5
click at [188, 96] on input "True" at bounding box center [185, 94] width 5 height 4
radio input "true"
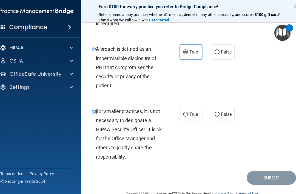
scroll to position [1841, 0]
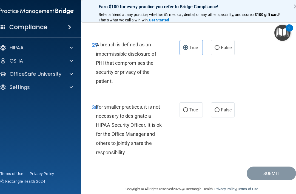
click at [190, 117] on label "True" at bounding box center [191, 109] width 23 height 15
click at [188, 112] on input "True" at bounding box center [185, 110] width 5 height 4
radio input "true"
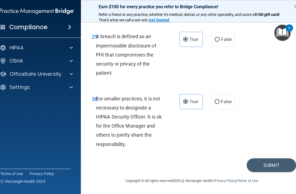
scroll to position [1876, 0]
click at [222, 166] on button "Submit" at bounding box center [271, 165] width 49 height 14
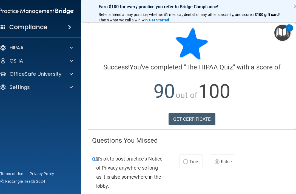
click at [198, 120] on link "GET CERTIFICATE" at bounding box center [192, 119] width 47 height 12
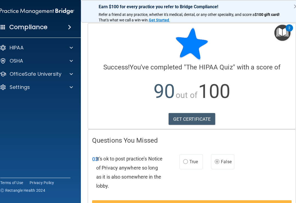
click at [73, 74] on span at bounding box center [71, 74] width 3 height 7
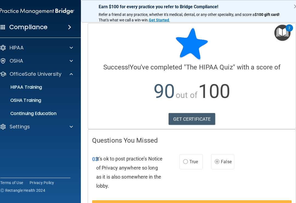
click at [47, 85] on div "HIPAA Training" at bounding box center [34, 87] width 75 height 5
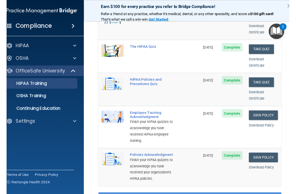
scroll to position [97, 0]
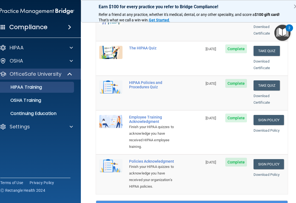
click at [222, 115] on link "Sign Policy" at bounding box center [269, 120] width 30 height 10
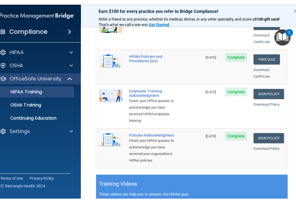
scroll to position [125, 0]
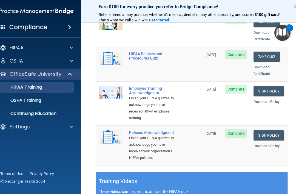
click at [222, 130] on link "Sign Policy" at bounding box center [269, 135] width 30 height 10
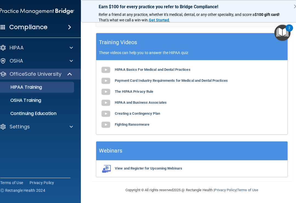
scroll to position [264, 0]
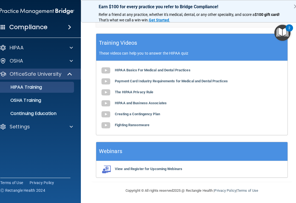
click at [77, 126] on div at bounding box center [71, 127] width 14 height 7
click at [27, 155] on p "Sign Out" at bounding box center [34, 152] width 75 height 5
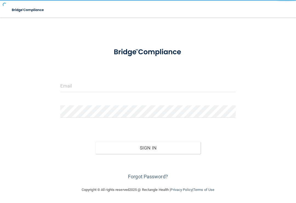
scroll to position [7, 0]
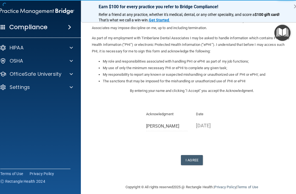
scroll to position [51, 0]
click at [193, 155] on button "I Agree" at bounding box center [192, 160] width 22 height 10
